Goal: Information Seeking & Learning: Learn about a topic

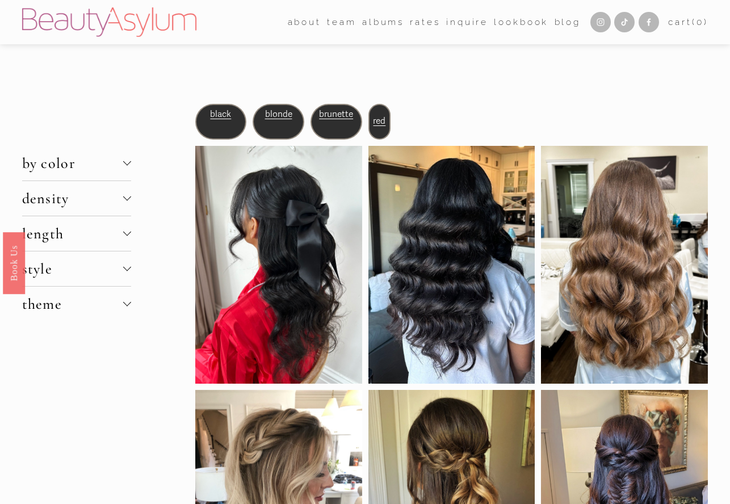
click at [340, 115] on span "brunette" at bounding box center [336, 114] width 34 height 10
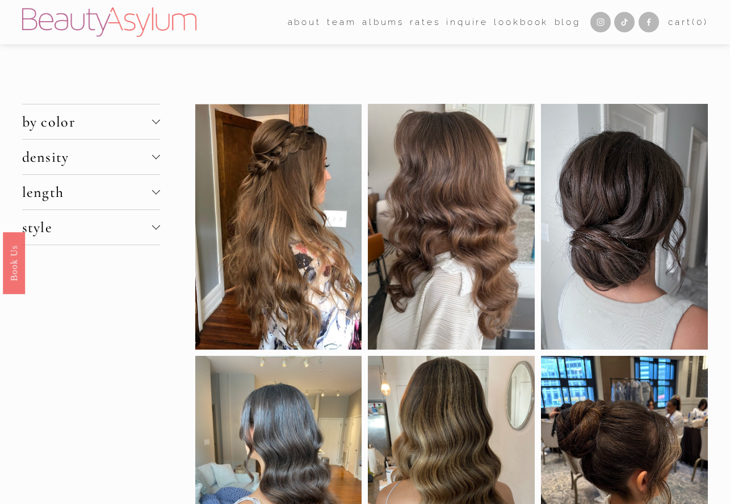
click at [123, 119] on span "by color" at bounding box center [87, 122] width 130 height 18
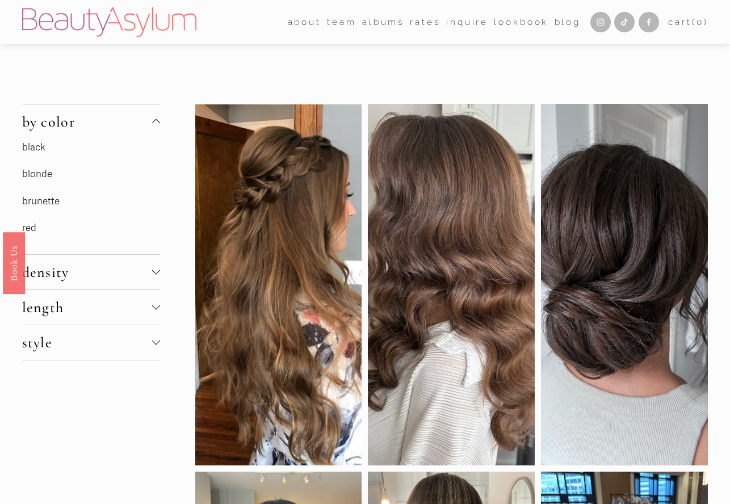
click at [144, 117] on span "by color" at bounding box center [87, 122] width 130 height 18
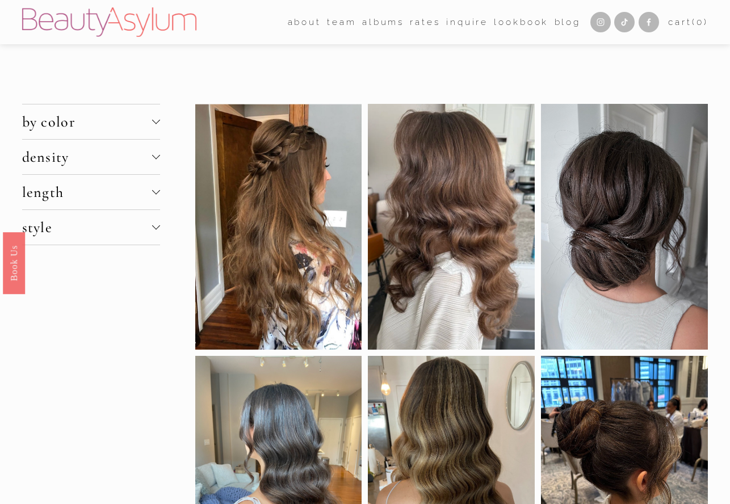
click at [147, 161] on span "density" at bounding box center [87, 157] width 130 height 18
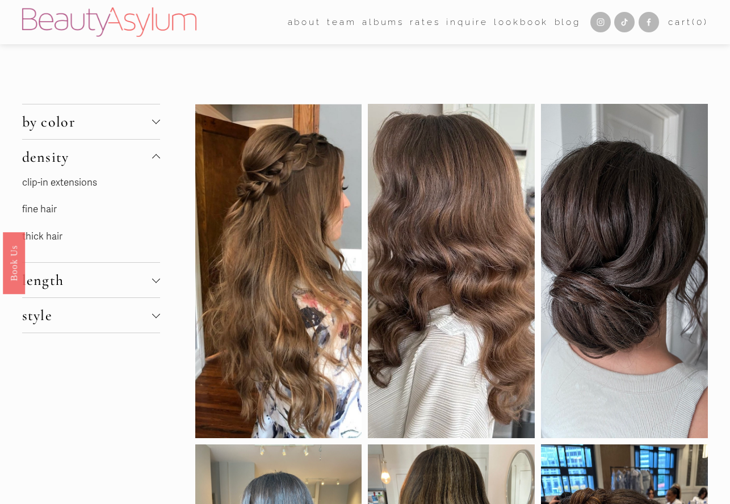
click at [43, 210] on link "fine hair" at bounding box center [39, 209] width 35 height 12
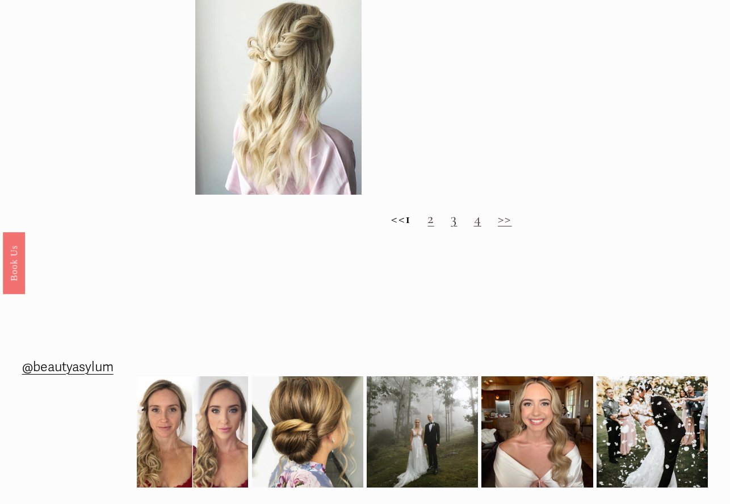
scroll to position [1112, 0]
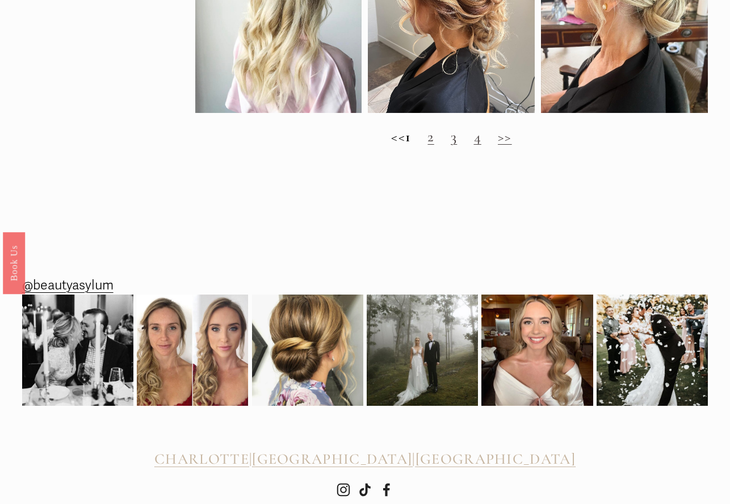
click at [434, 144] on link "2" at bounding box center [431, 137] width 6 height 18
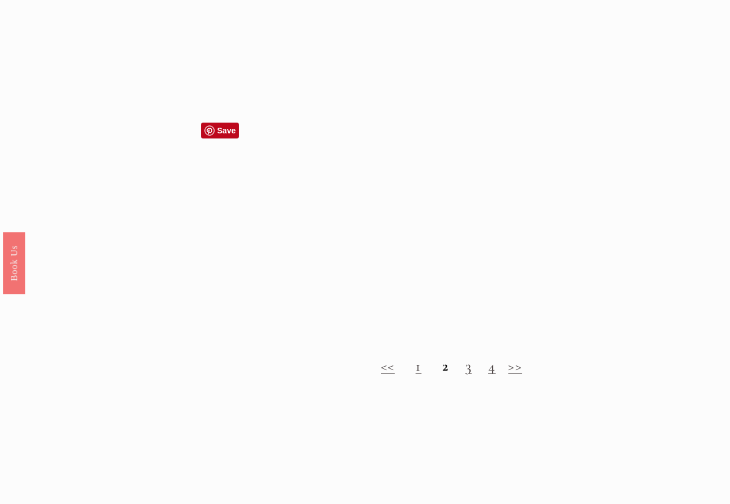
scroll to position [848, 0]
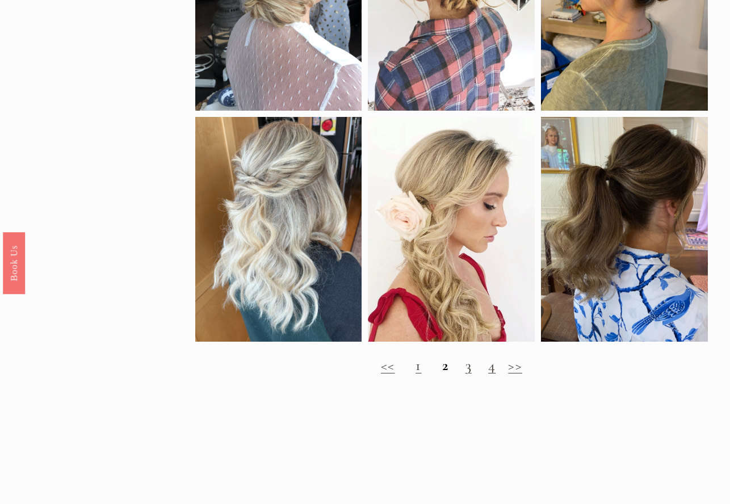
click at [471, 369] on link "3" at bounding box center [469, 366] width 6 height 18
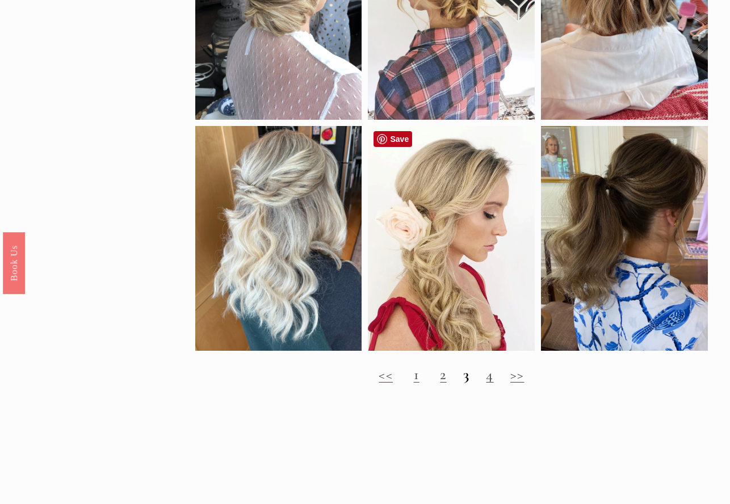
scroll to position [1135, 0]
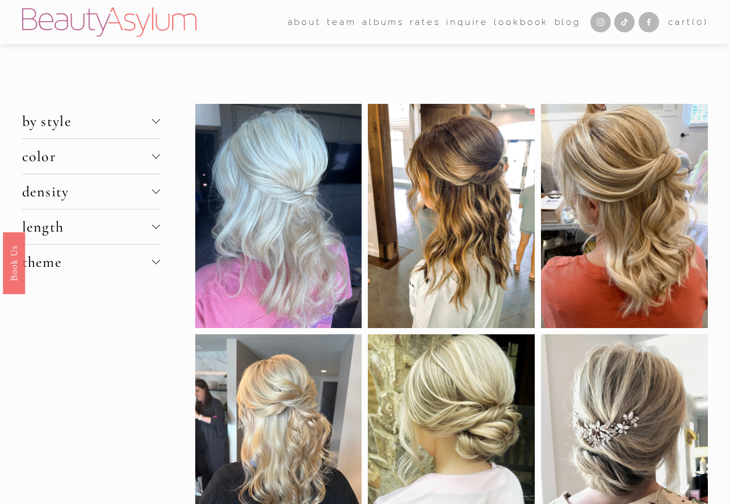
click at [129, 252] on button "theme" at bounding box center [91, 262] width 138 height 35
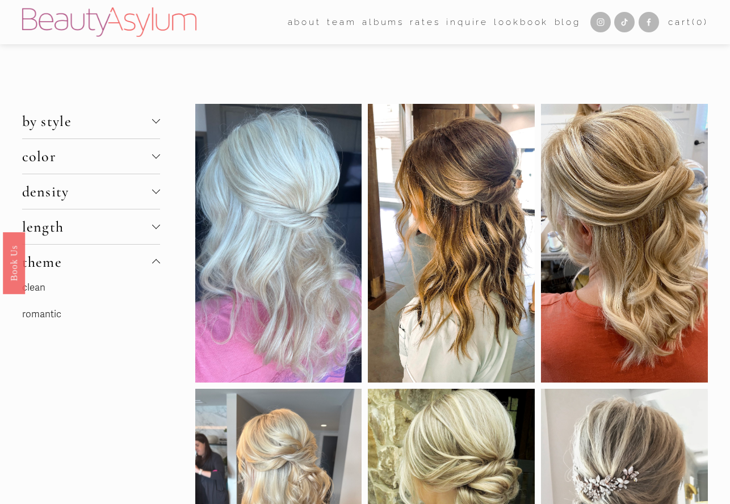
click at [143, 228] on span "length" at bounding box center [87, 227] width 130 height 18
click at [137, 194] on span "density" at bounding box center [87, 192] width 130 height 18
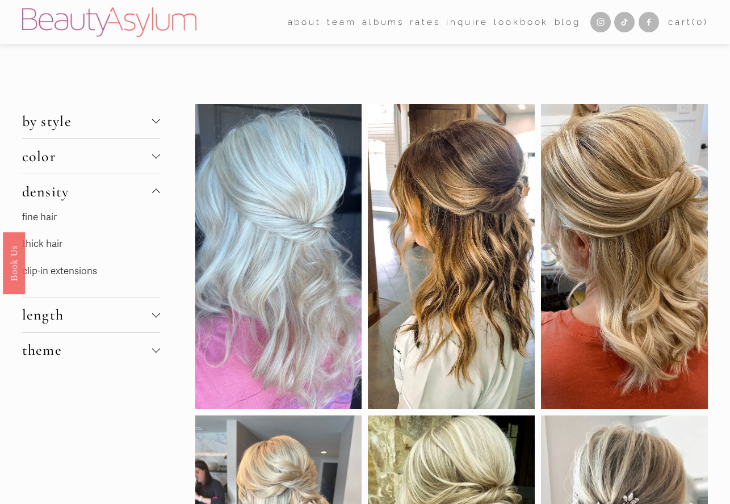
click at [143, 196] on span "density" at bounding box center [87, 192] width 130 height 18
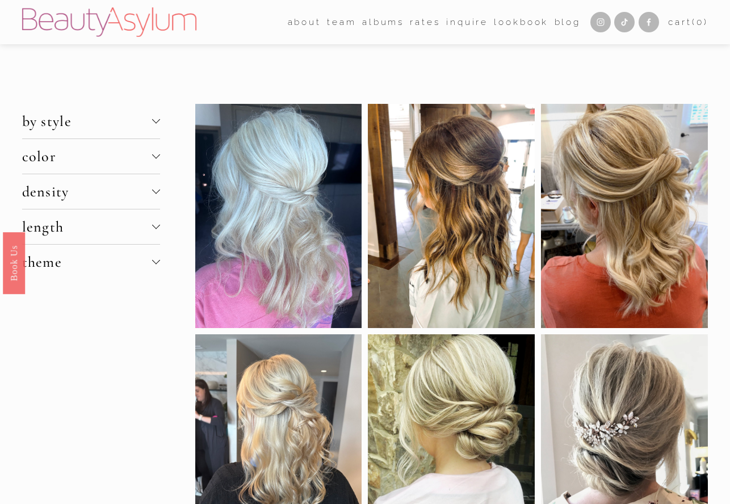
click at [112, 222] on span "length" at bounding box center [87, 227] width 130 height 18
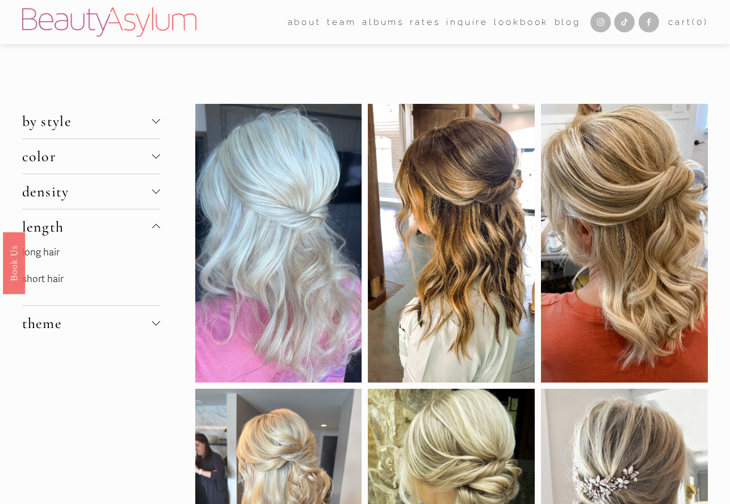
click at [52, 252] on link "long hair" at bounding box center [40, 253] width 37 height 12
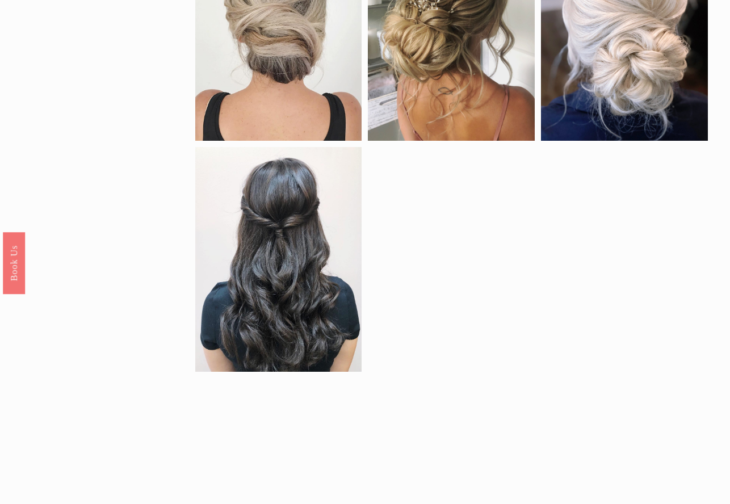
scroll to position [663, 0]
